Goal: Information Seeking & Learning: Learn about a topic

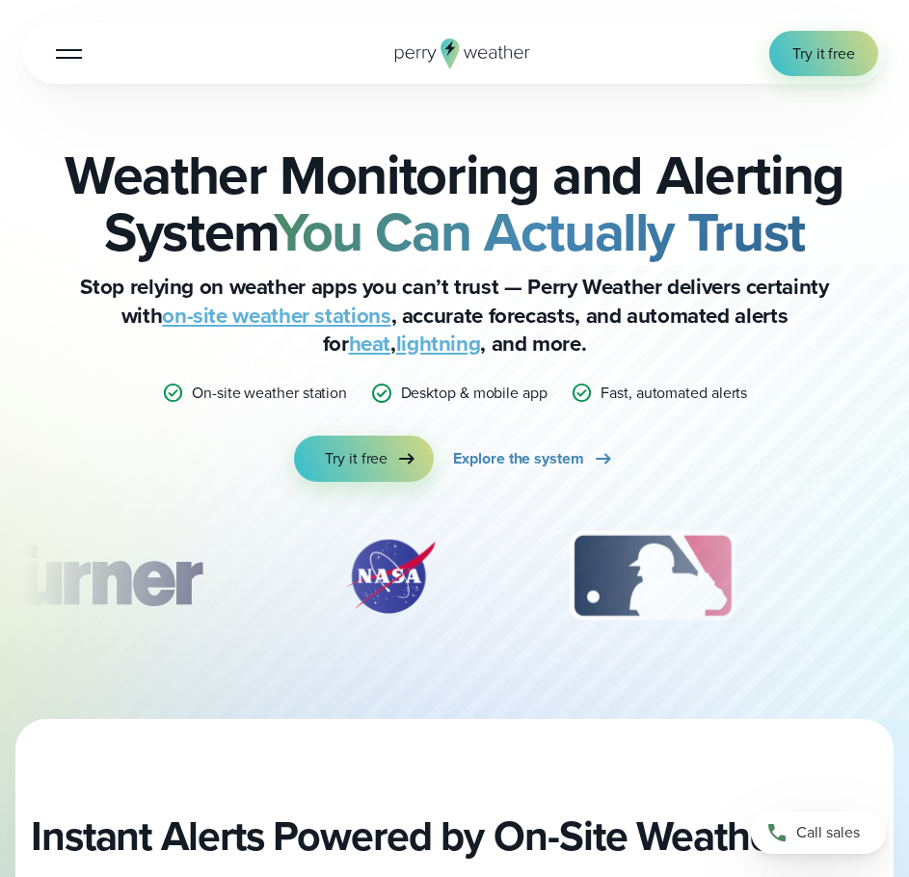
click at [498, 48] on icon at bounding box center [462, 54] width 135 height 31
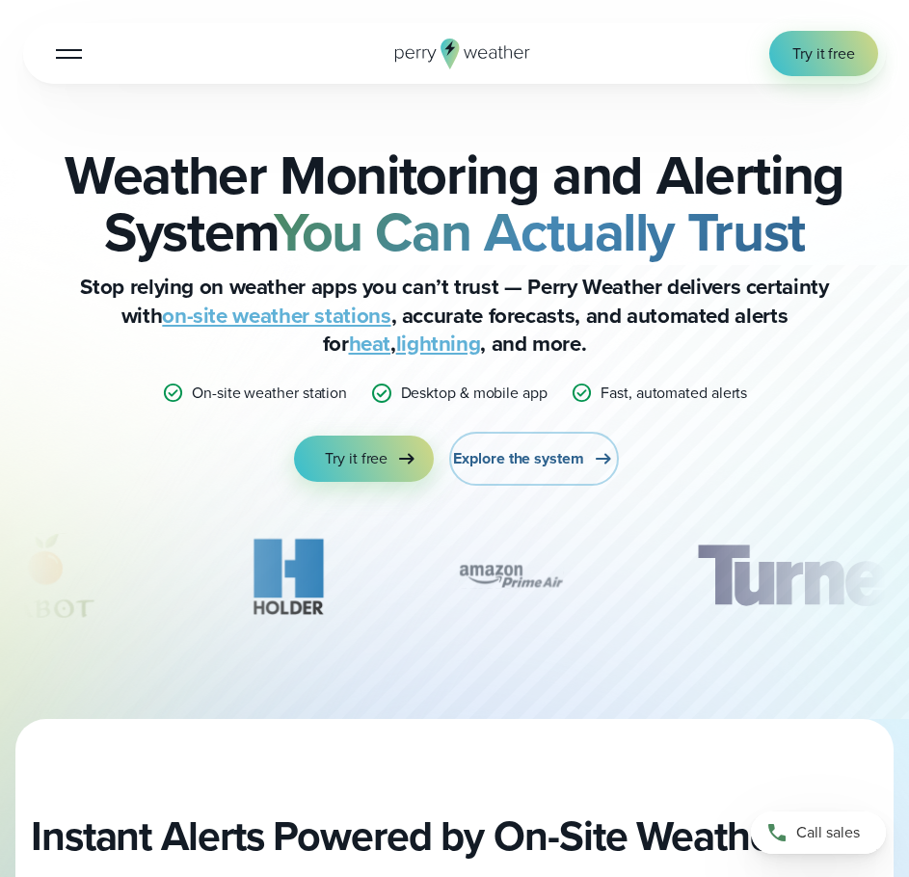
click at [568, 466] on span "Explore the system" at bounding box center [518, 458] width 130 height 22
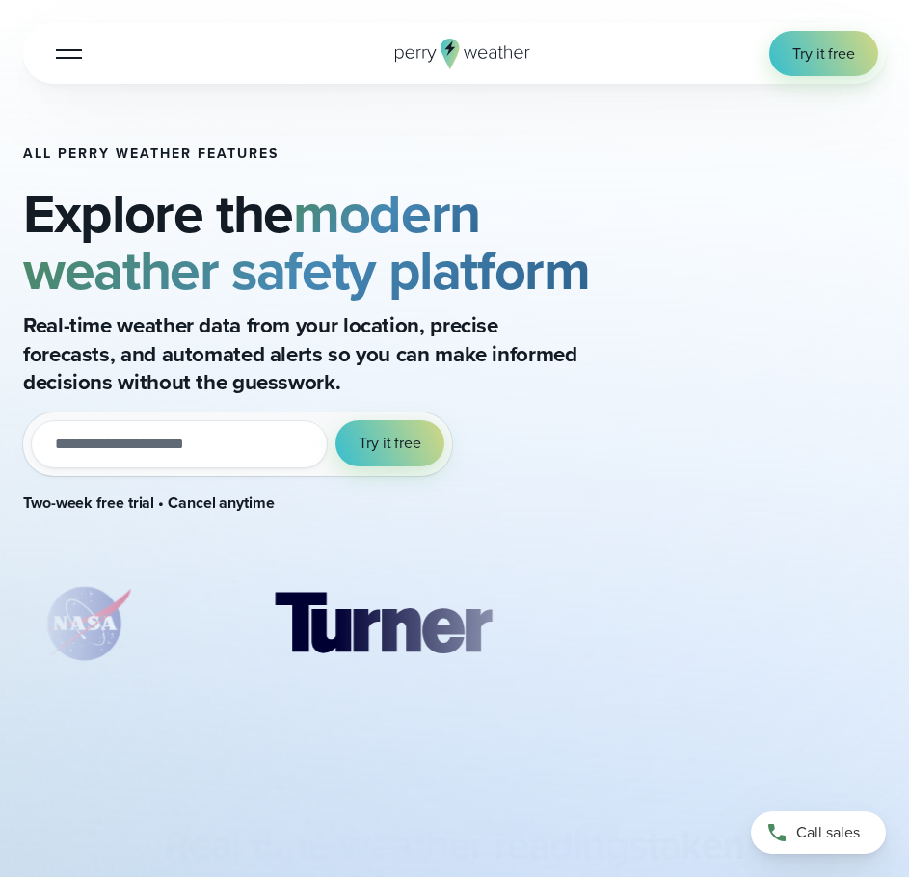
click at [244, 467] on input "email" at bounding box center [179, 443] width 297 height 47
